Goal: Find specific page/section: Find specific page/section

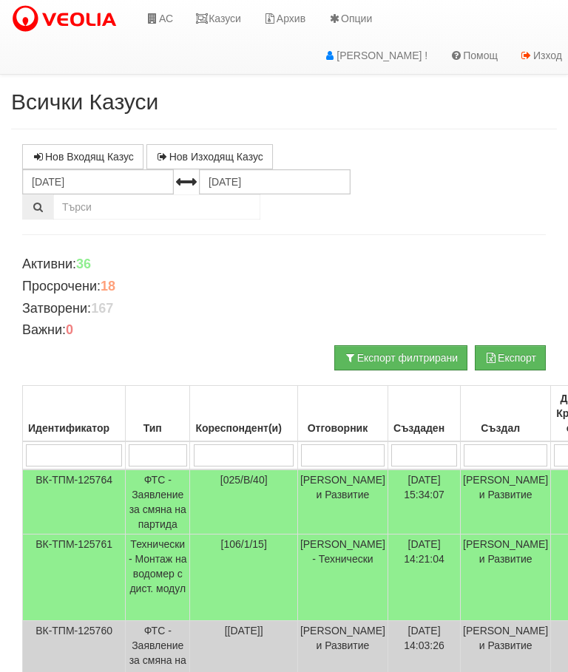
click at [220, 7] on link "Казуси" at bounding box center [218, 18] width 68 height 37
click at [221, 14] on link "Казуси" at bounding box center [218, 18] width 68 height 37
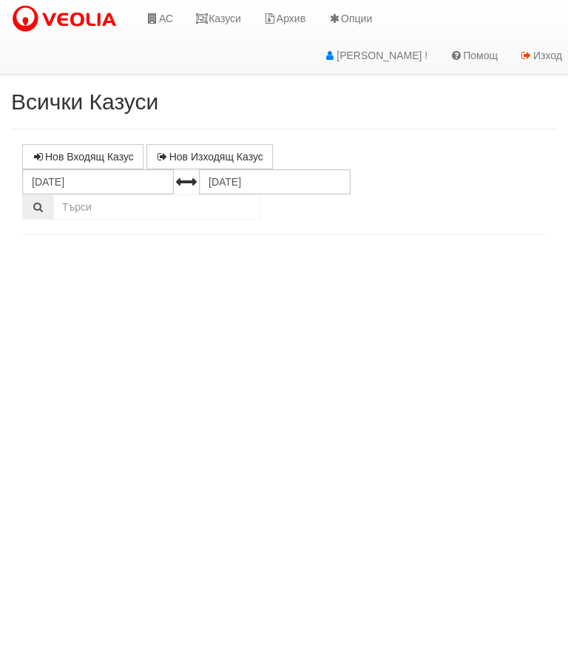
select select "10"
select select "1"
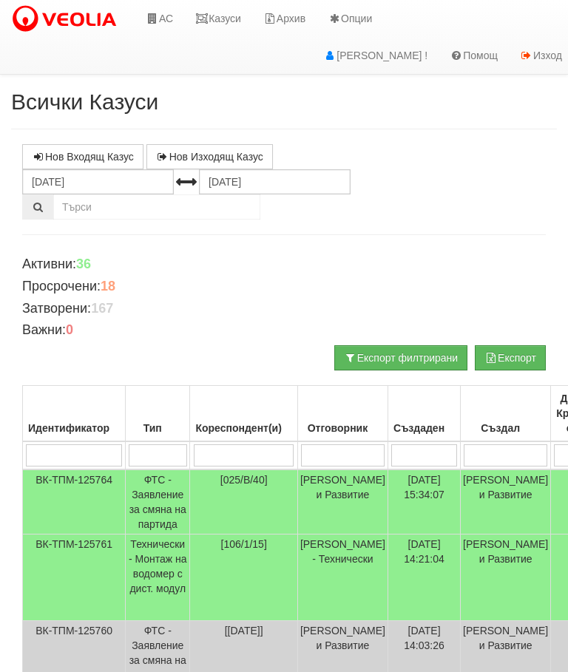
click at [226, 30] on link "Казуси" at bounding box center [218, 18] width 68 height 37
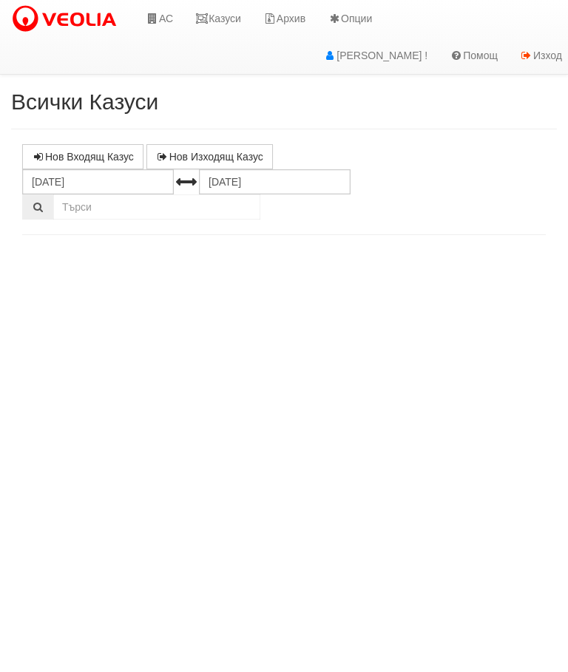
select select "10"
select select "1"
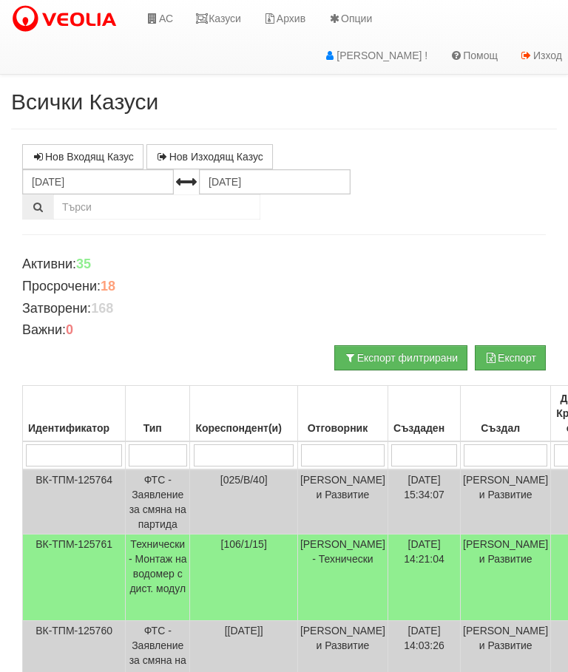
click at [222, 14] on link "Казуси" at bounding box center [218, 18] width 68 height 37
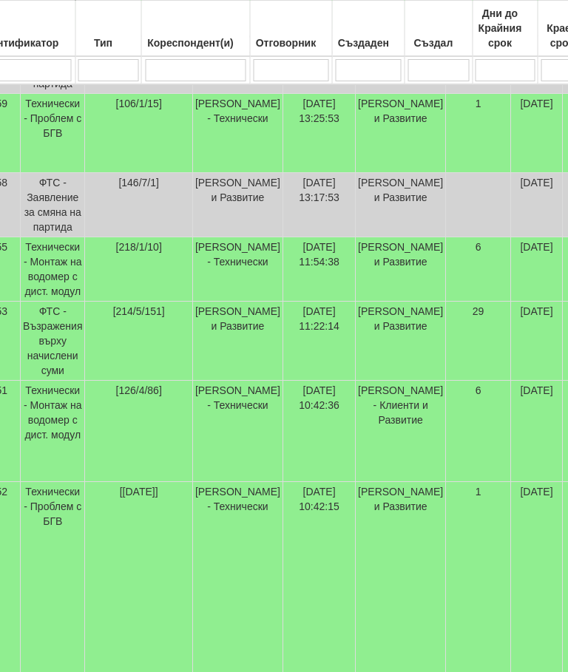
scroll to position [592, 0]
